Goal: Find specific page/section: Find specific page/section

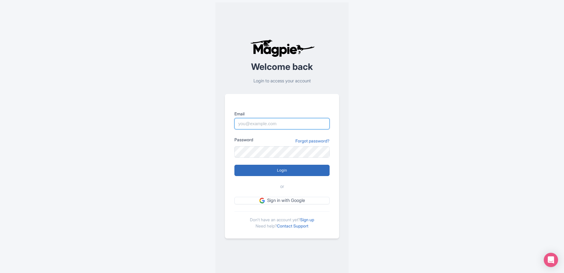
type input "info@tomis.tech"
click at [273, 173] on input "Login" at bounding box center [282, 170] width 95 height 11
type input "Logging in..."
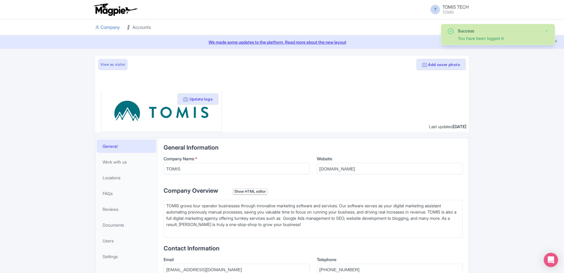
click at [131, 26] on icon at bounding box center [129, 27] width 4 height 4
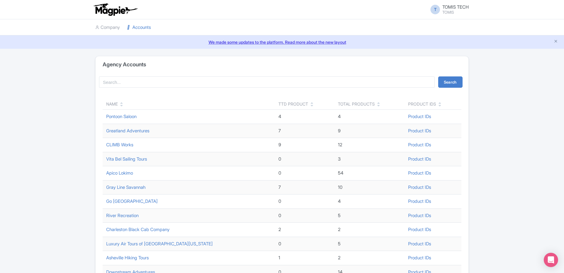
click at [122, 105] on icon at bounding box center [121, 106] width 3 height 4
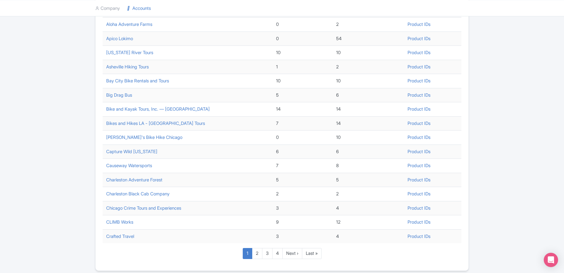
scroll to position [172, 0]
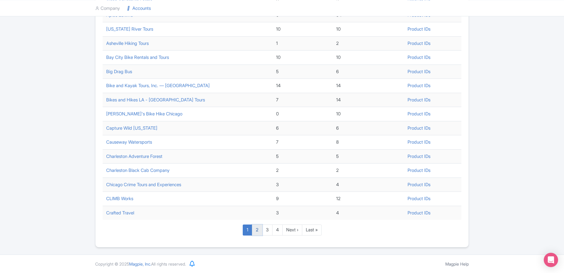
click at [258, 231] on link "2" at bounding box center [257, 230] width 10 height 11
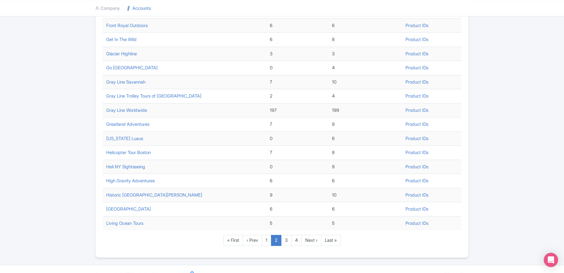
scroll to position [161, 0]
click at [117, 54] on link "Glacier Highline" at bounding box center [121, 55] width 31 height 6
